Goal: Transaction & Acquisition: Book appointment/travel/reservation

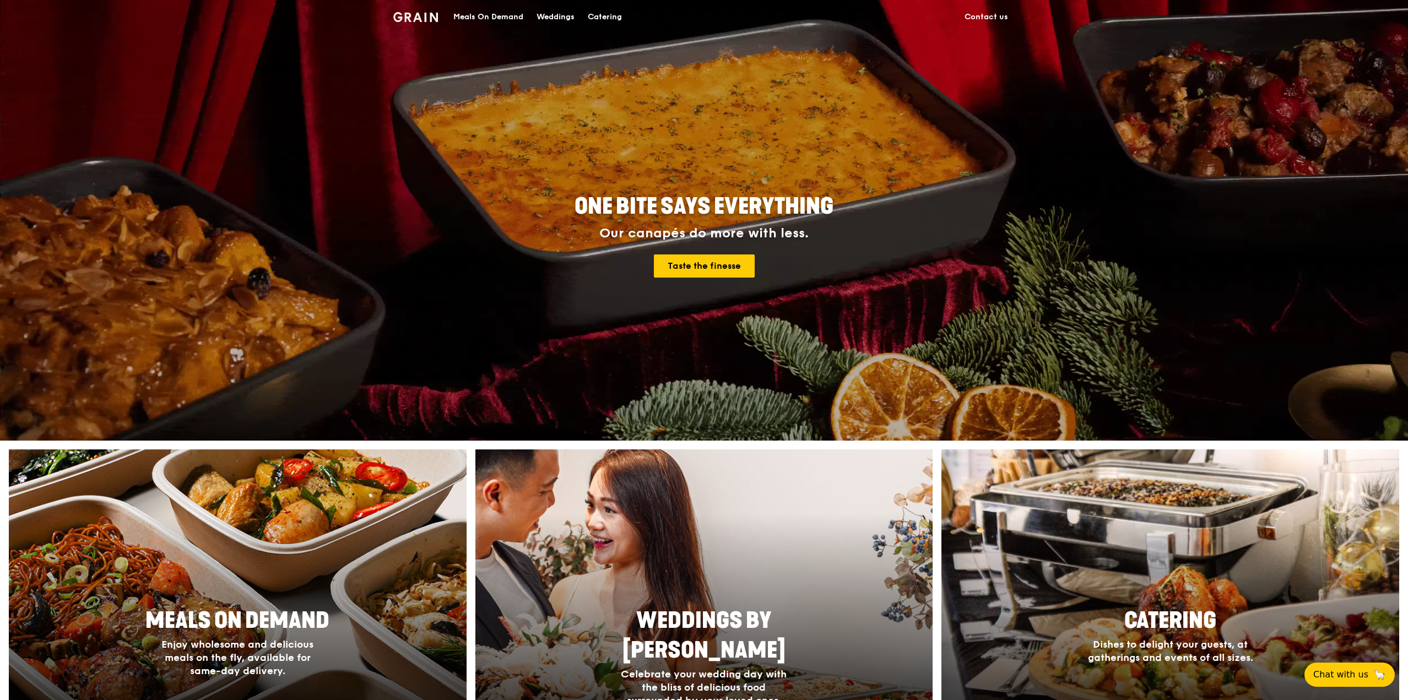
scroll to position [275, 0]
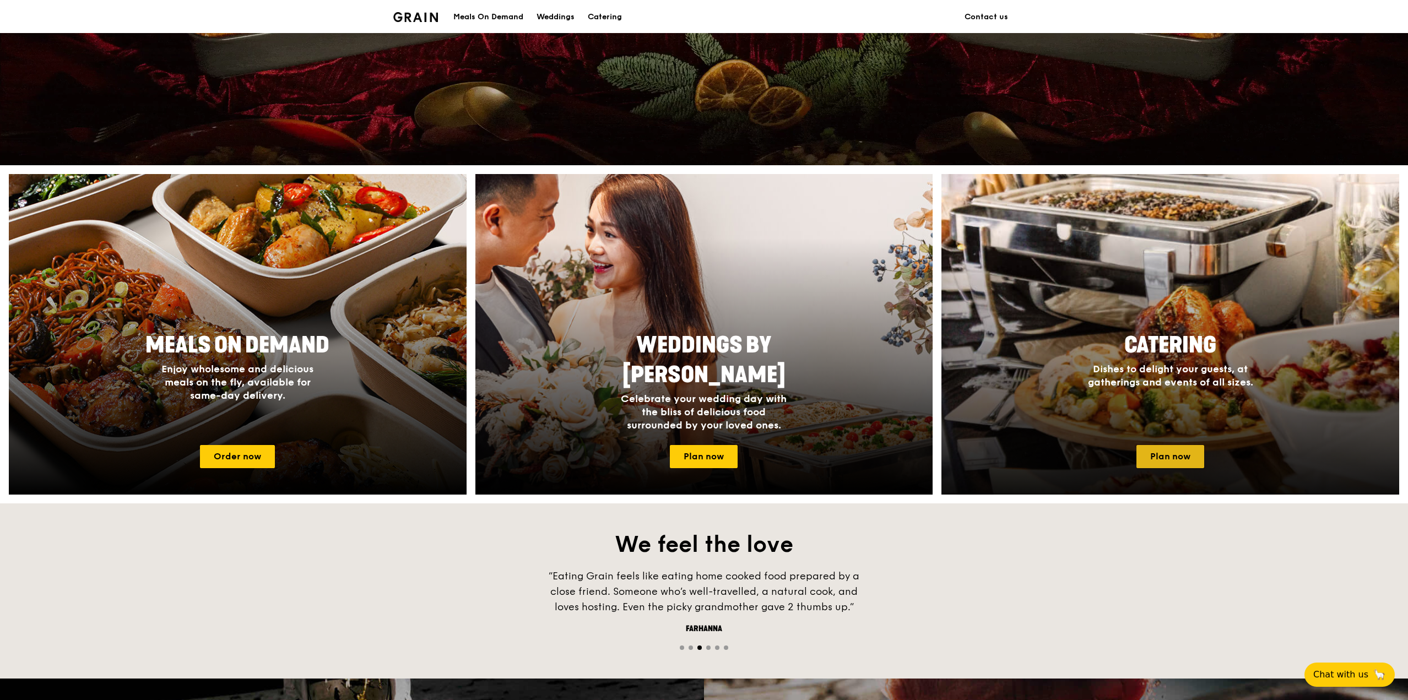
click at [1151, 454] on link "Plan now" at bounding box center [1170, 456] width 68 height 23
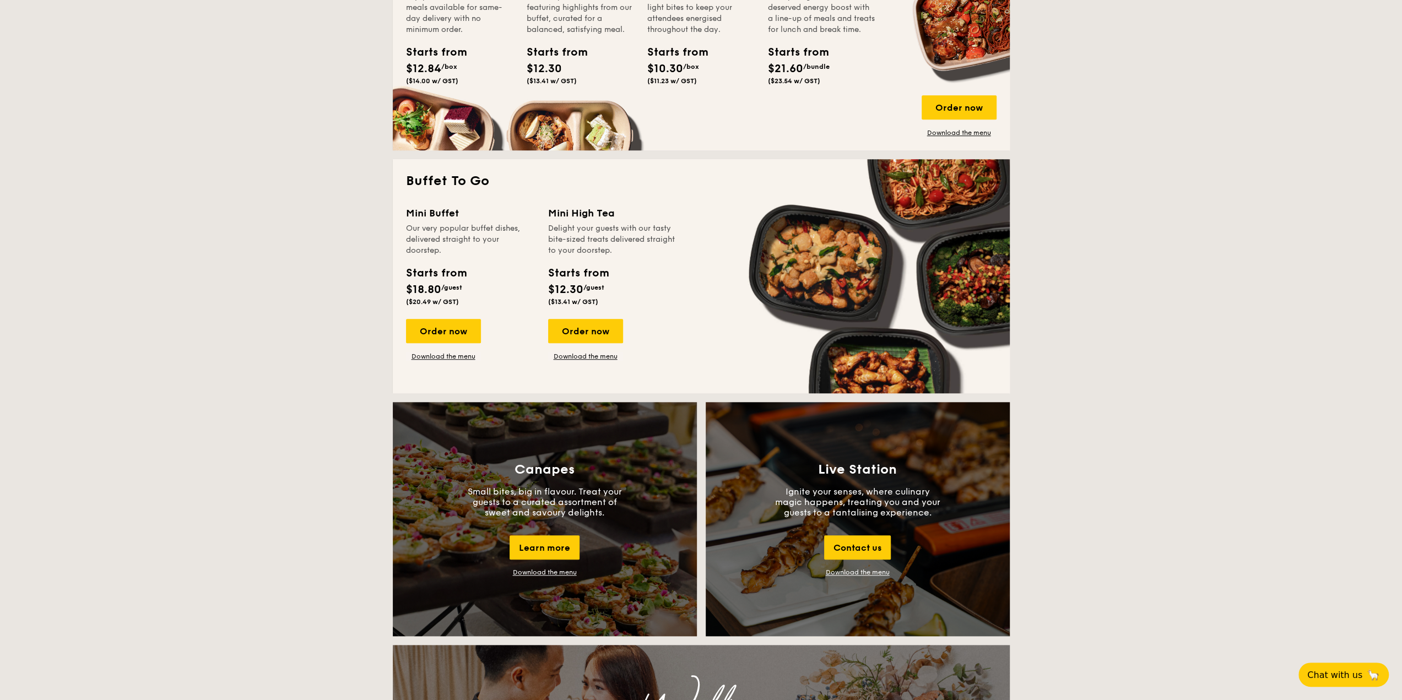
scroll to position [936, 0]
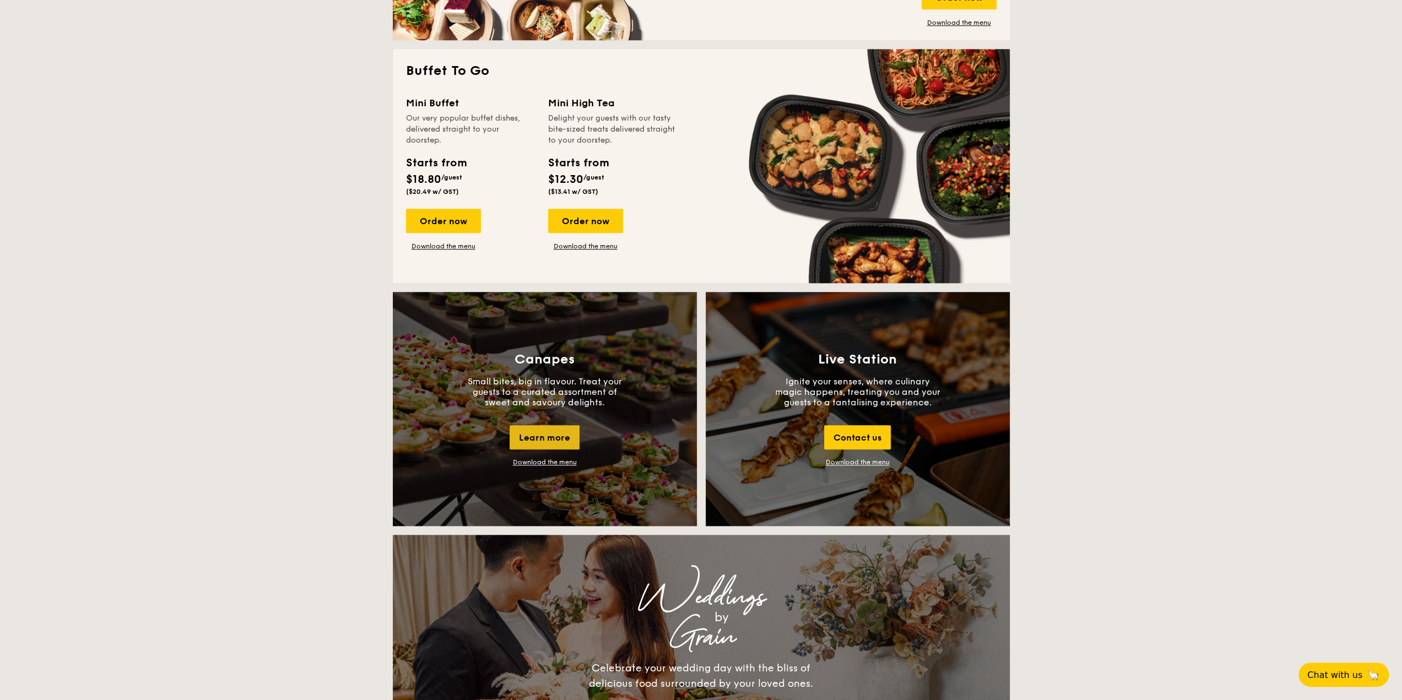
click at [533, 433] on div "Learn more" at bounding box center [544, 437] width 70 height 24
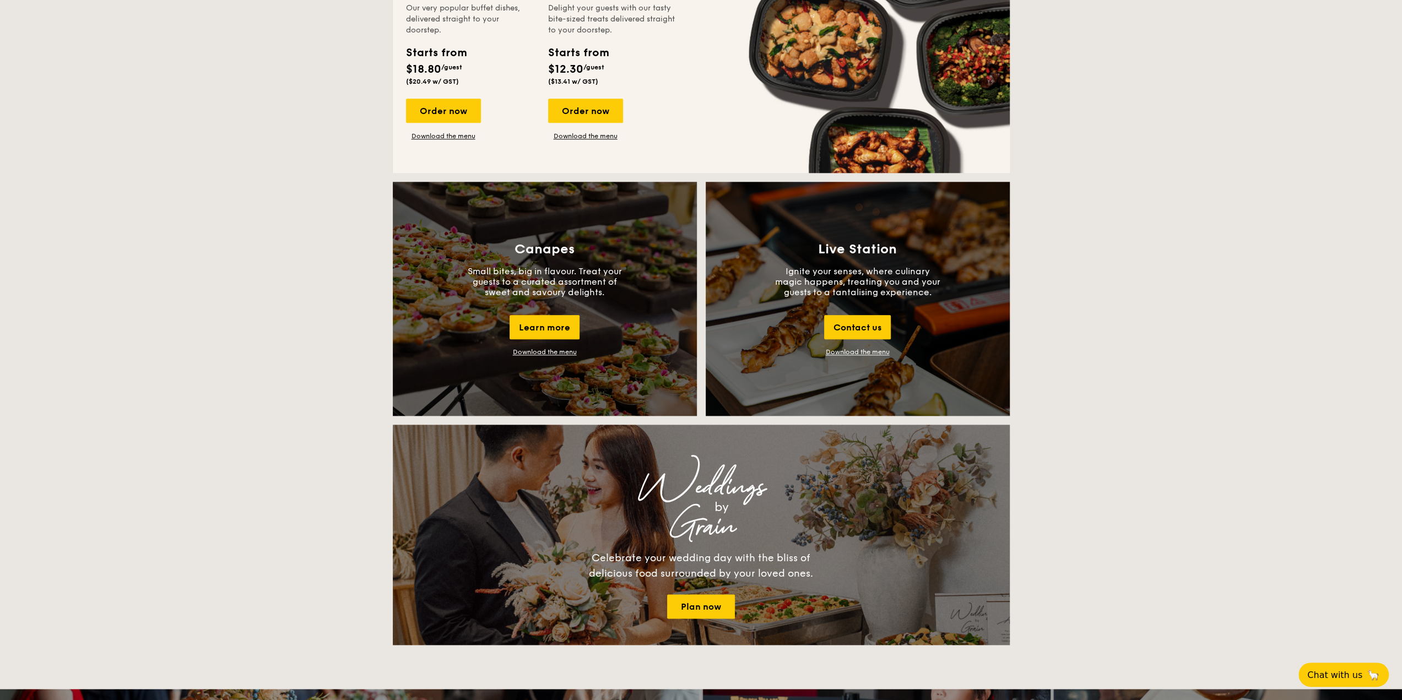
scroll to position [716, 0]
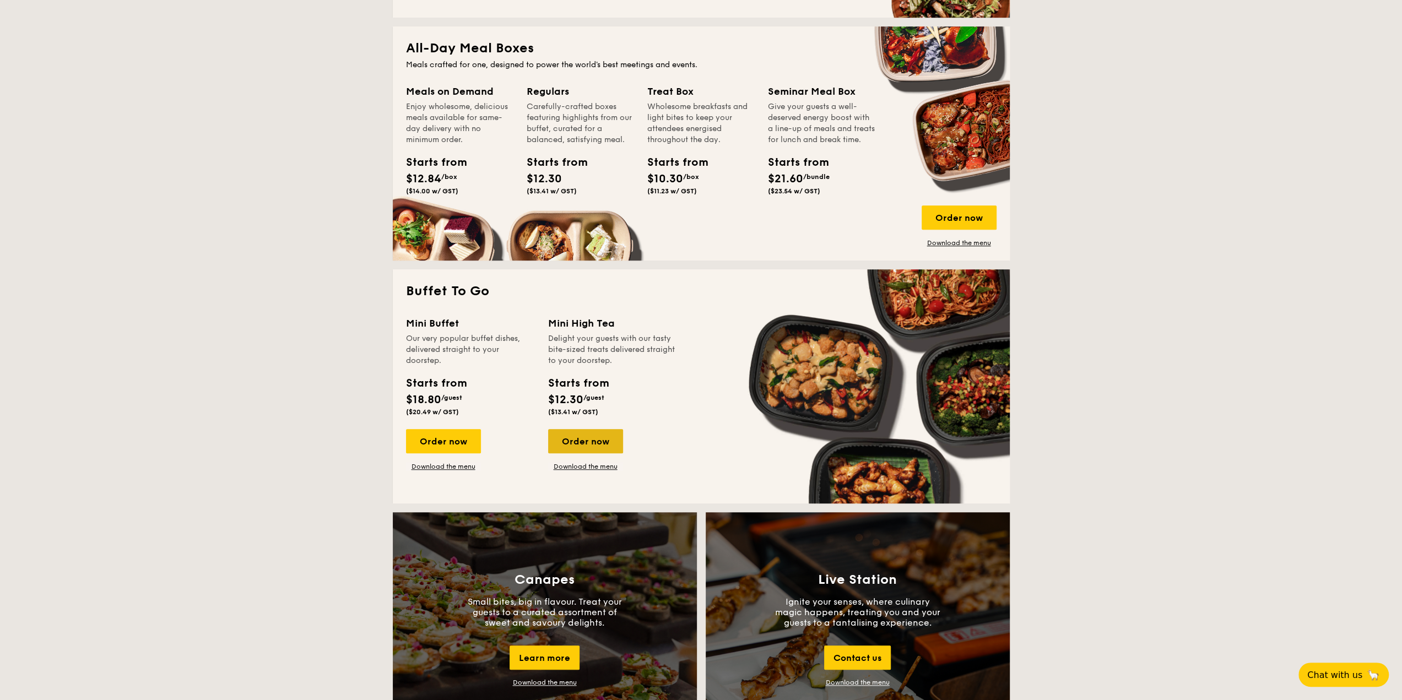
click at [576, 446] on div "Order now" at bounding box center [585, 441] width 75 height 24
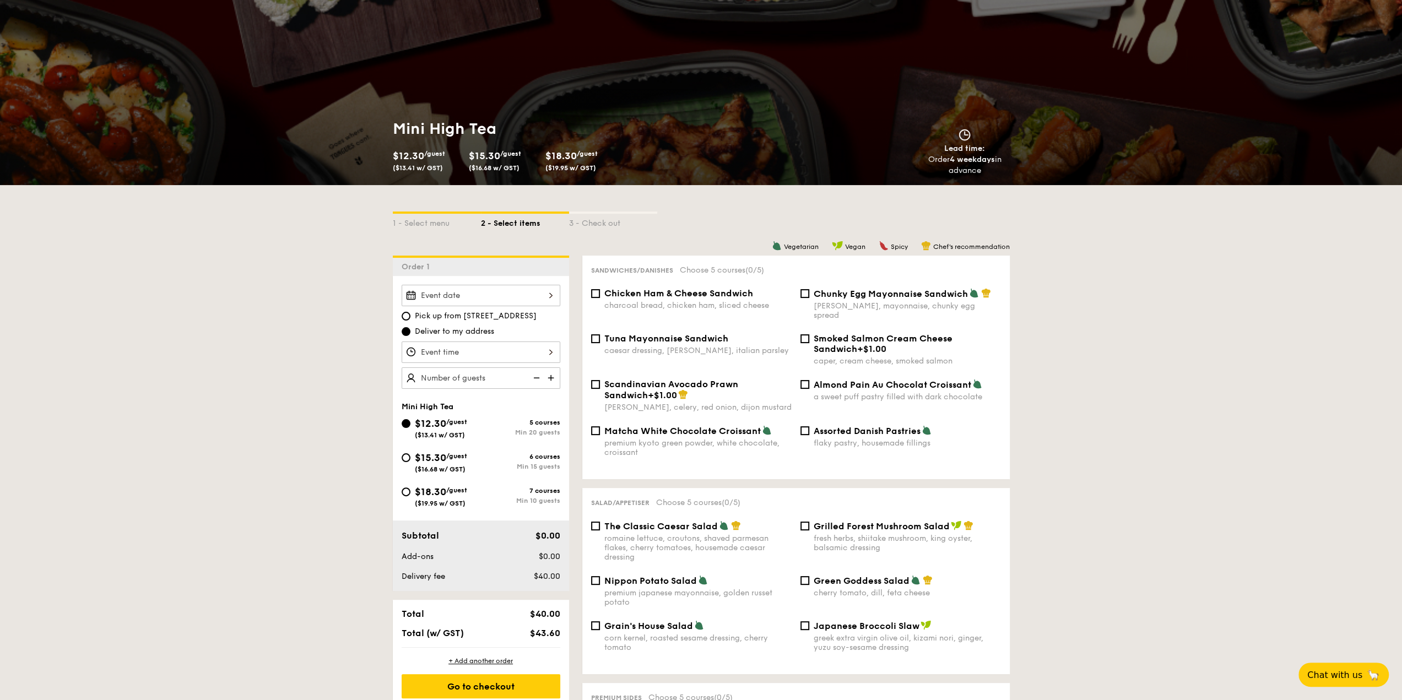
scroll to position [220, 0]
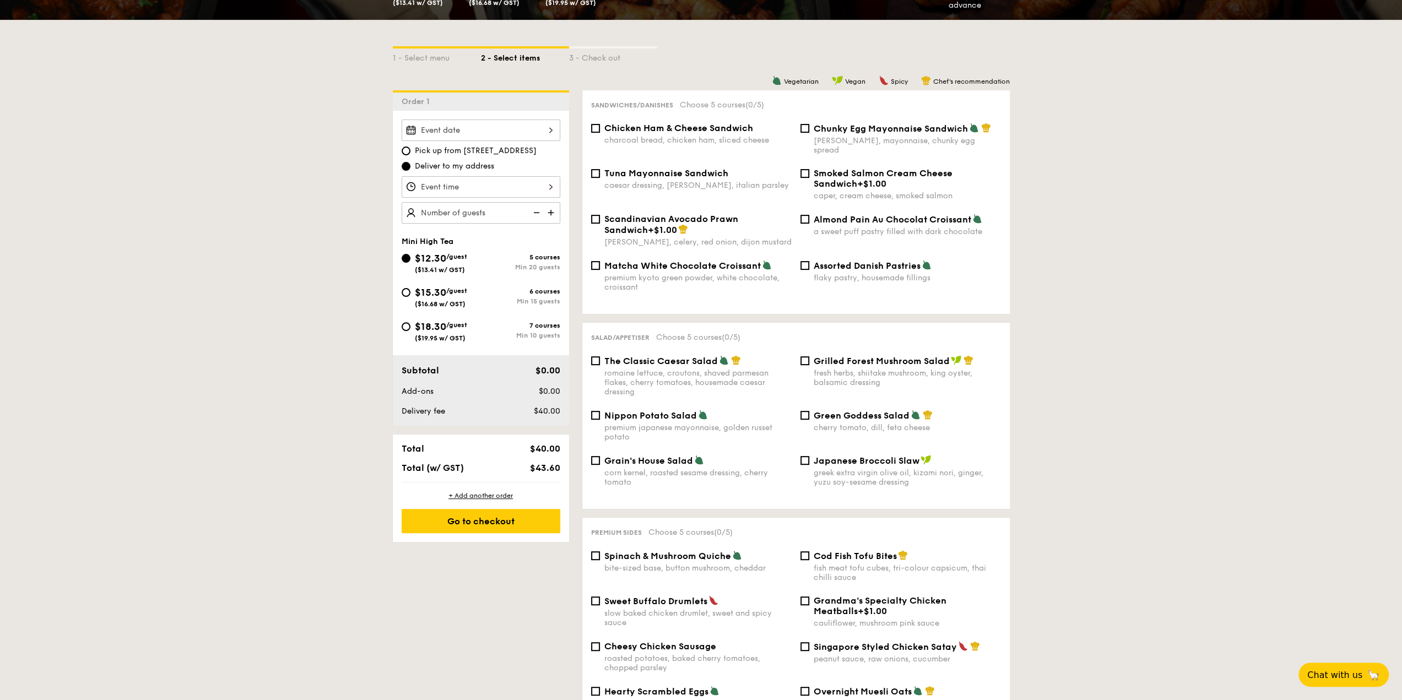
click at [551, 212] on img at bounding box center [552, 212] width 17 height 21
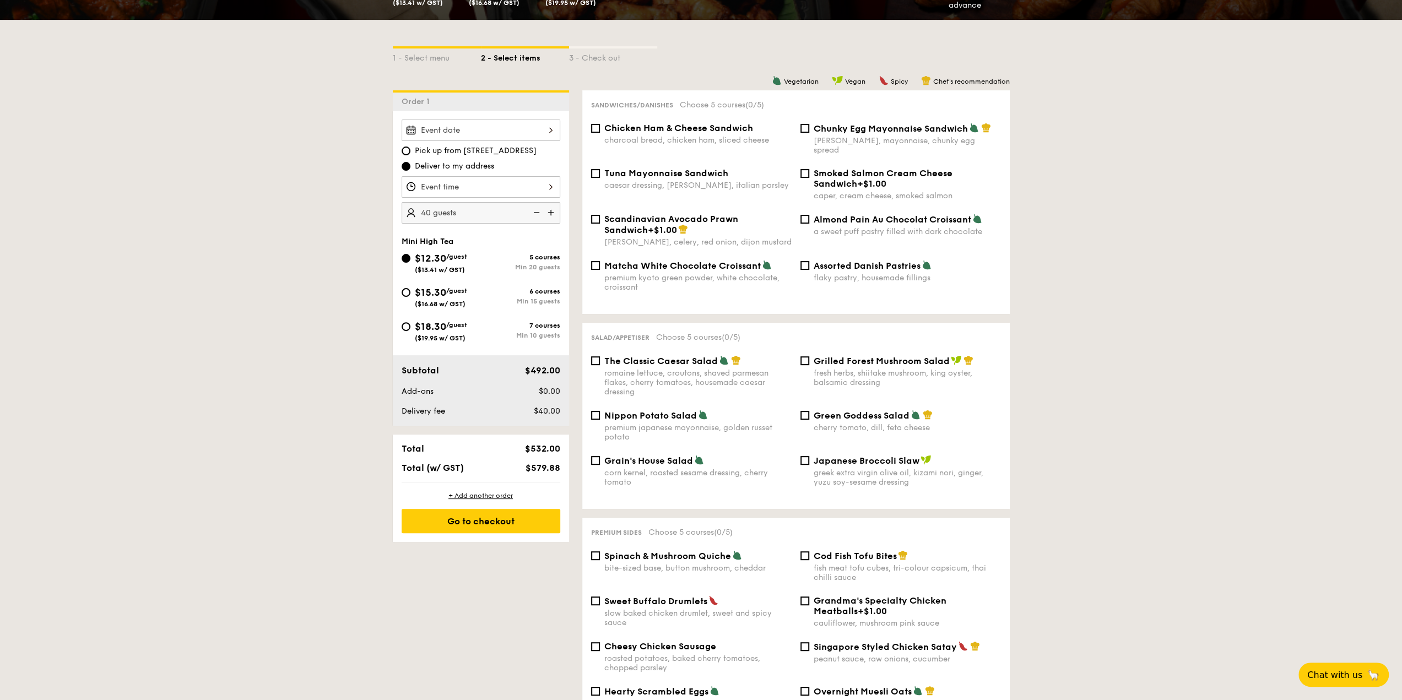
click at [551, 212] on img at bounding box center [552, 212] width 17 height 21
click at [536, 215] on img at bounding box center [535, 212] width 17 height 21
type input "40 guests"
